Goal: Task Accomplishment & Management: Complete application form

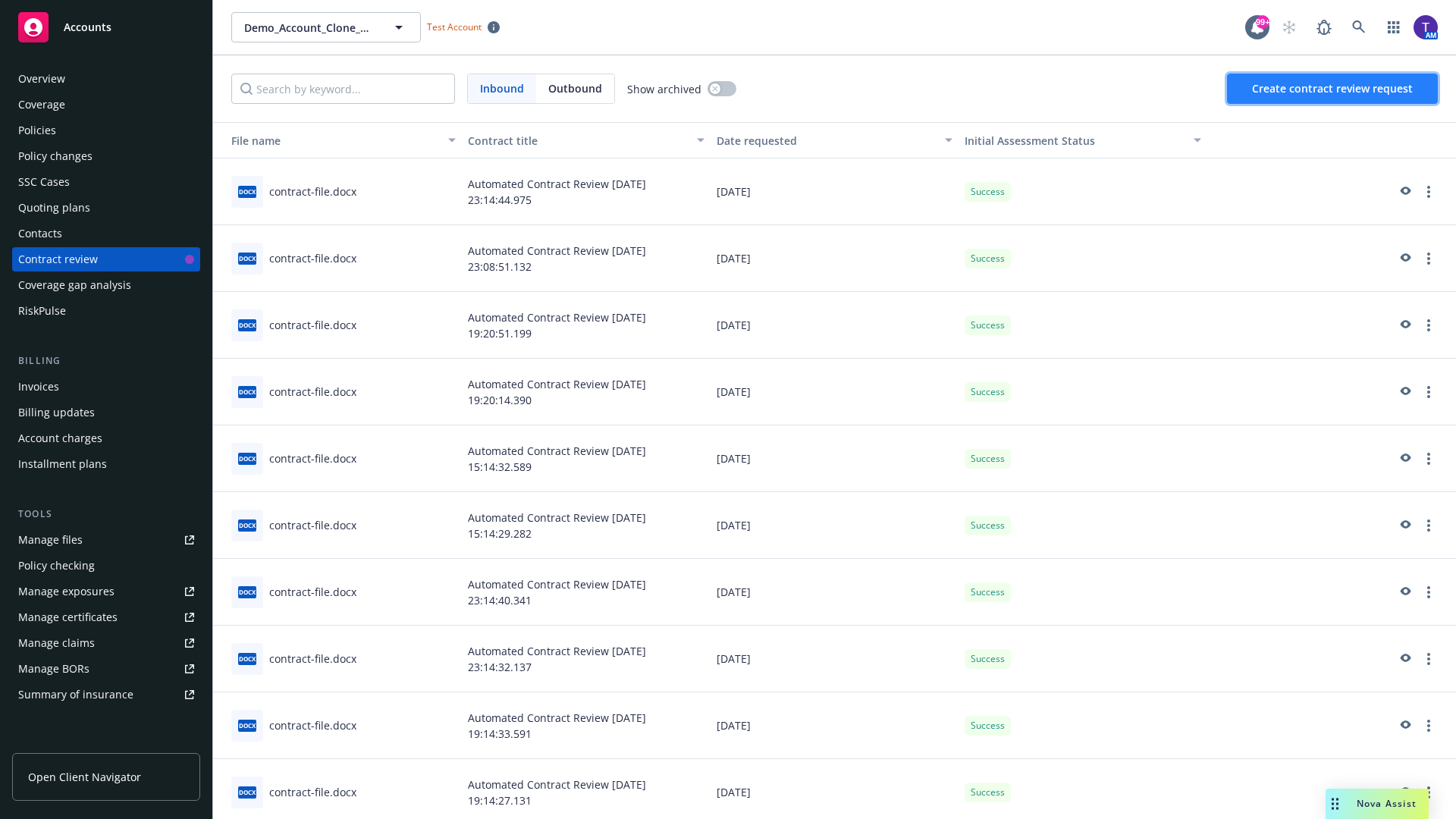
click at [1333, 89] on span "Create contract review request" at bounding box center [1333, 88] width 161 height 14
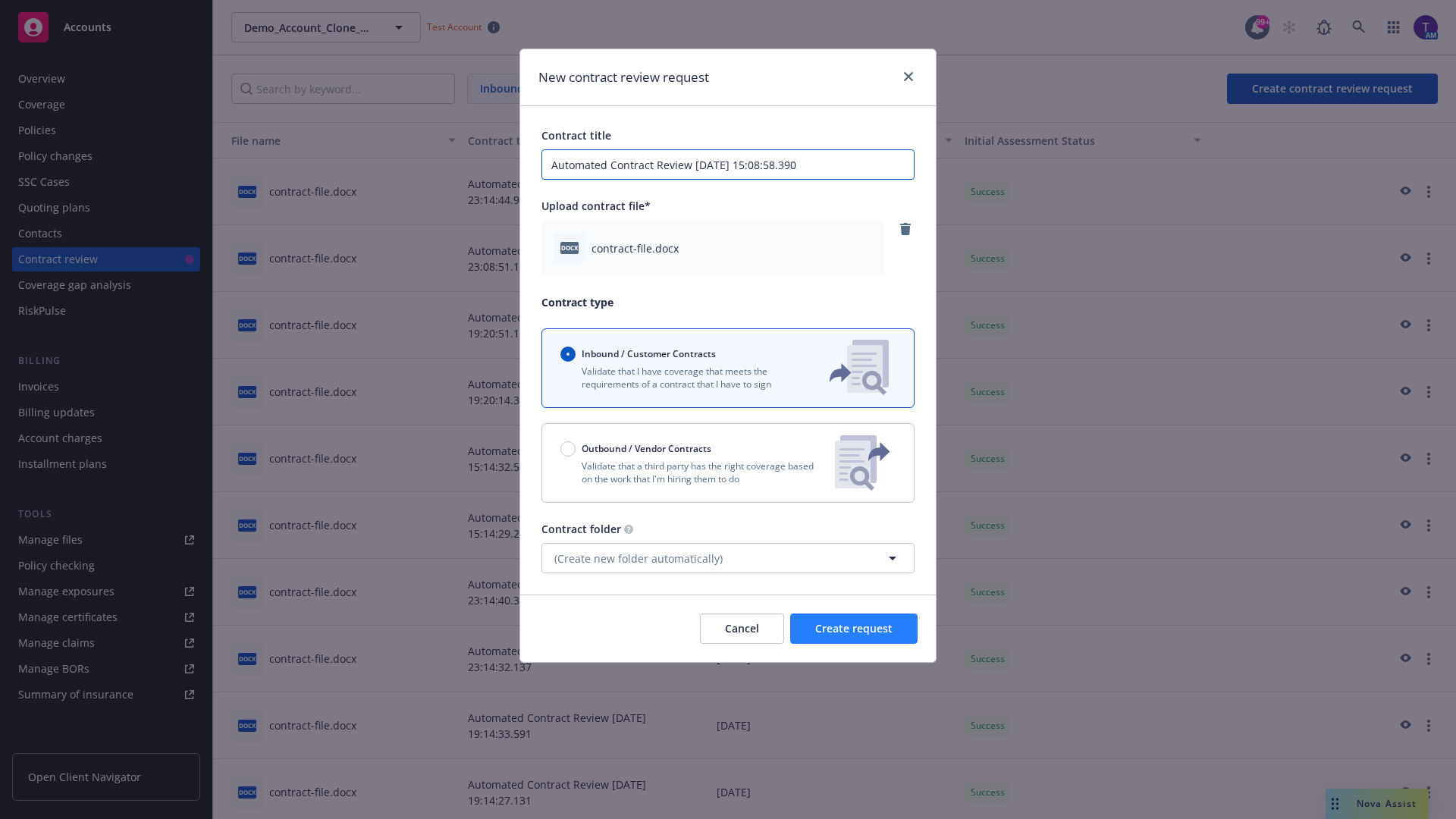
type input "Automated Contract Review [DATE] 15:08:58.390"
click at [854, 629] on span "Create request" at bounding box center [853, 628] width 77 height 14
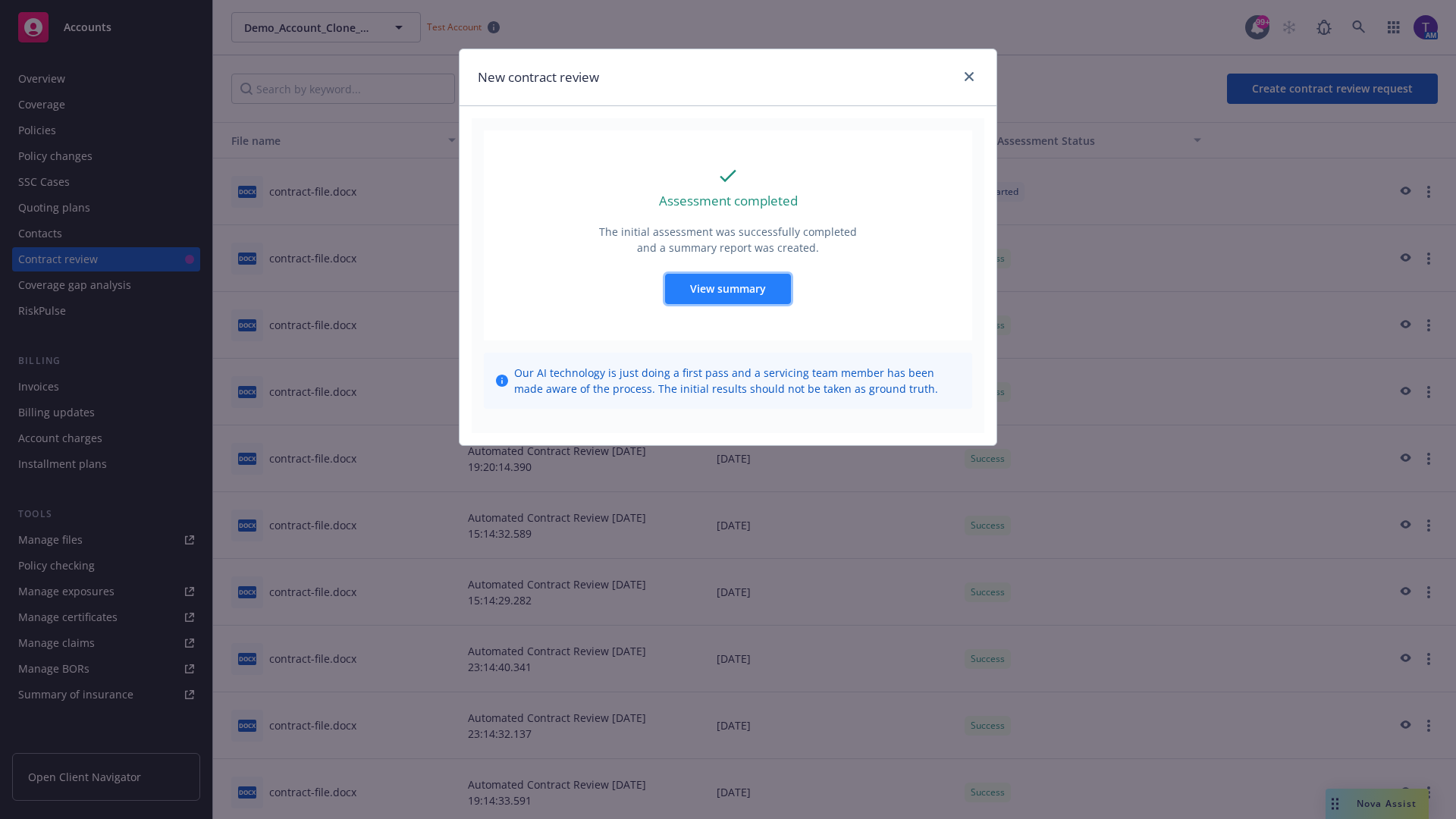
click at [727, 289] on span "View summary" at bounding box center [727, 288] width 75 height 14
